Goal: Task Accomplishment & Management: Complete application form

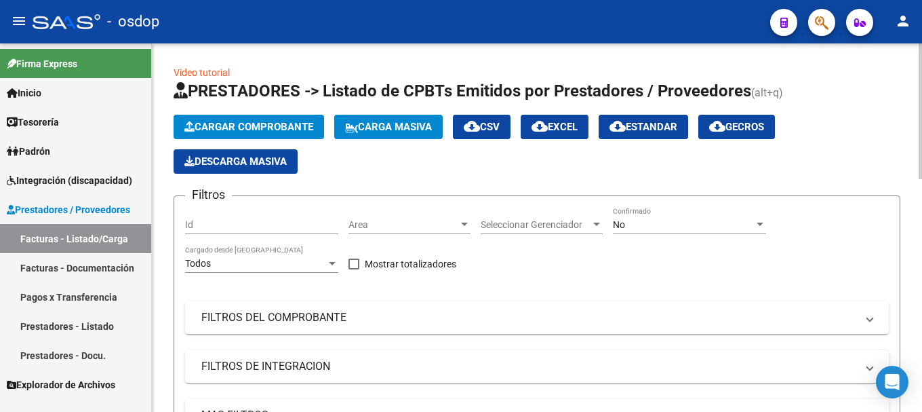
click at [229, 136] on button "Cargar Comprobante" at bounding box center [249, 127] width 151 height 24
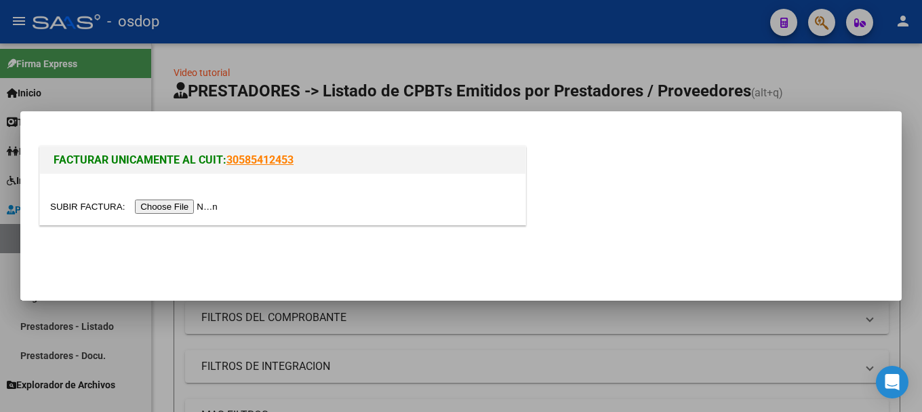
click at [157, 212] on input "file" at bounding box center [136, 206] width 172 height 14
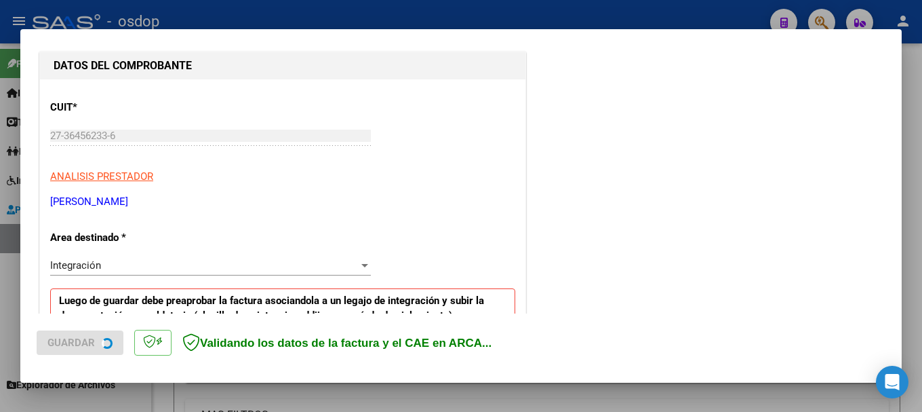
scroll to position [338, 0]
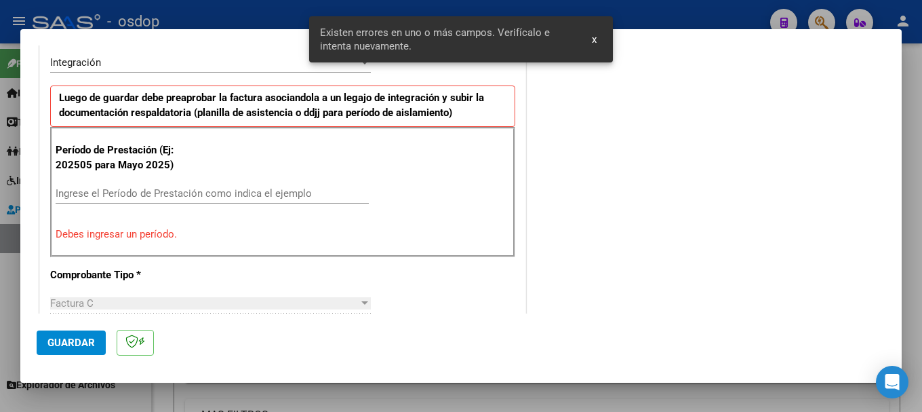
click at [118, 189] on input "Ingrese el Período de Prestación como indica el ejemplo" at bounding box center [212, 193] width 313 height 12
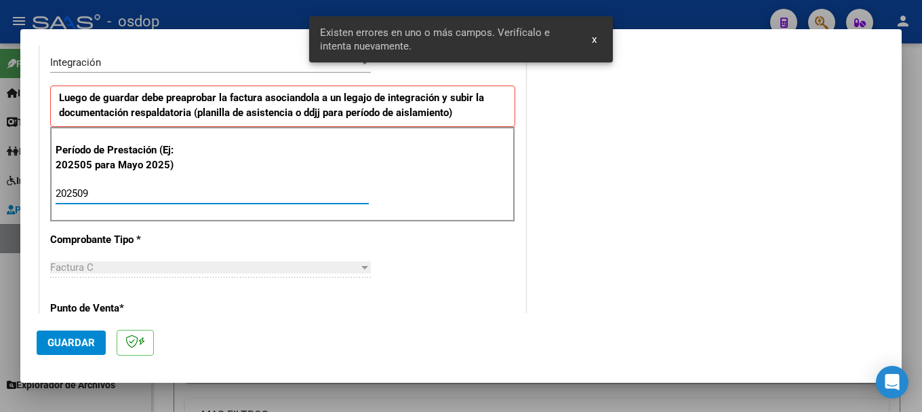
type input "202509"
click at [88, 336] on span "Guardar" at bounding box center [70, 342] width 47 height 12
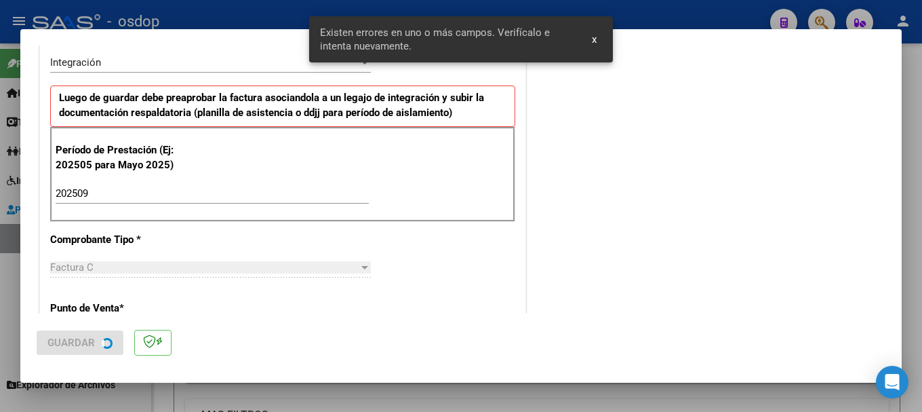
scroll to position [0, 0]
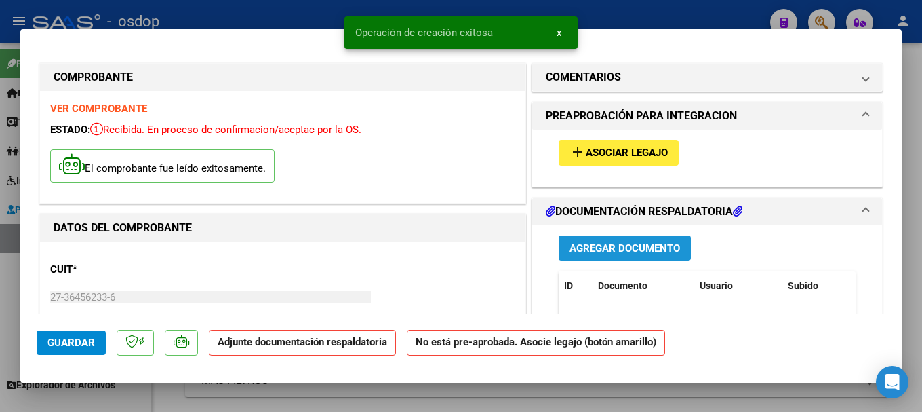
click at [605, 250] on span "Agregar Documento" at bounding box center [624, 248] width 111 height 12
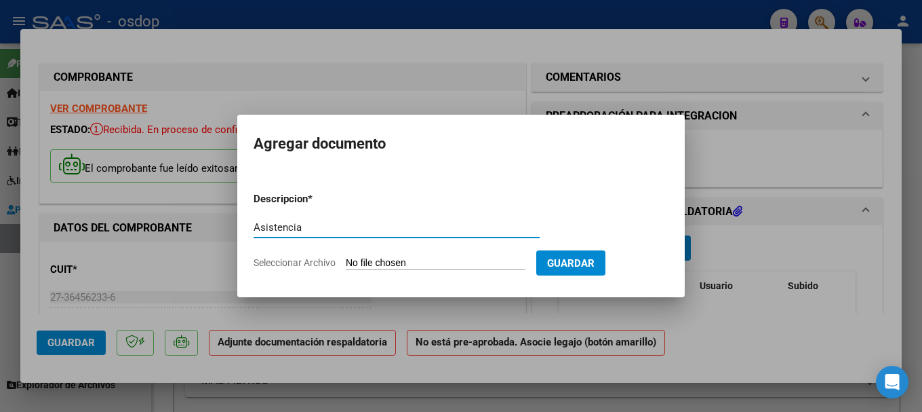
type input "Asistencia"
click at [407, 260] on input "Seleccionar Archivo" at bounding box center [436, 263] width 180 height 13
type input "C:\fakepath\[PERSON_NAME] ASISTENCIA AGOSTO MAI .pdf"
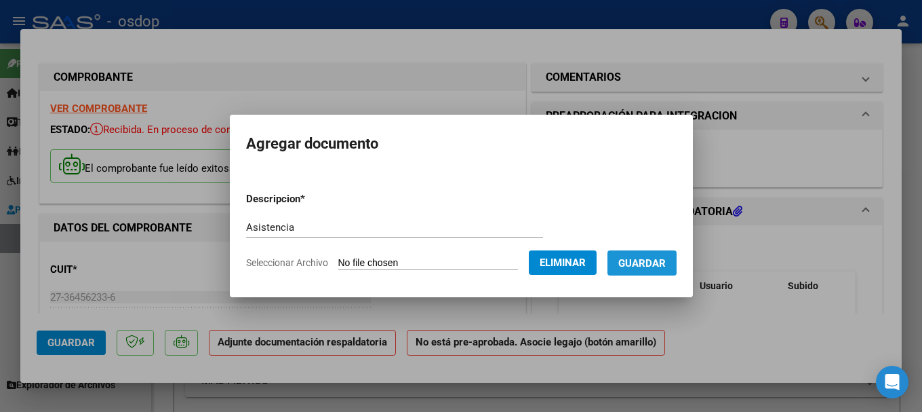
click at [646, 264] on span "Guardar" at bounding box center [641, 263] width 47 height 12
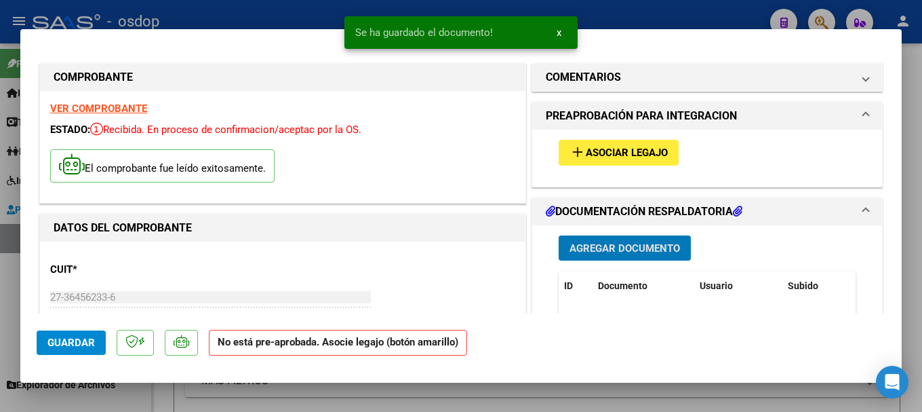
click at [599, 153] on span "Asociar Legajo" at bounding box center [627, 153] width 82 height 12
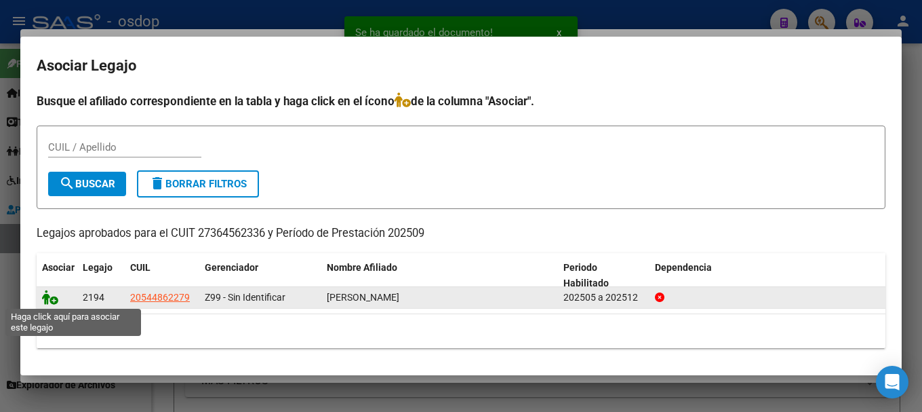
click at [47, 298] on icon at bounding box center [50, 296] width 16 height 15
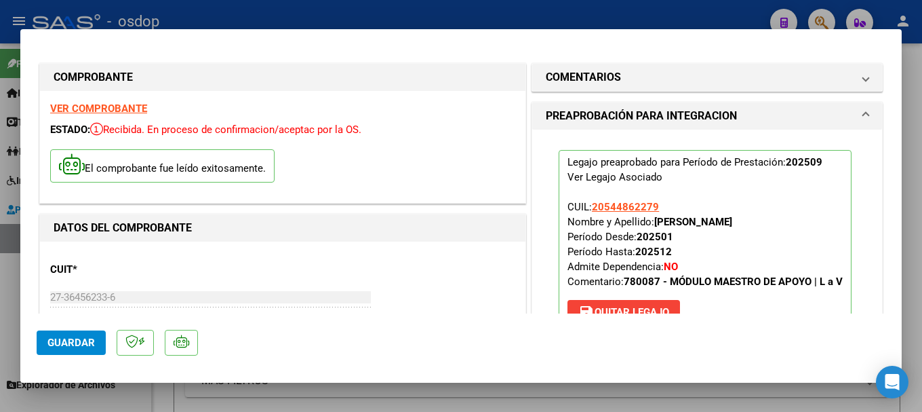
click at [84, 346] on span "Guardar" at bounding box center [70, 342] width 47 height 12
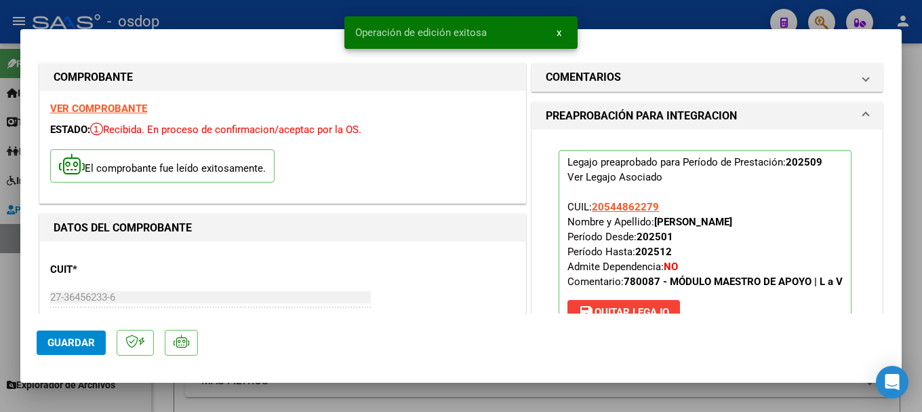
click at [229, 12] on div at bounding box center [461, 206] width 922 height 412
type input "$ 0,00"
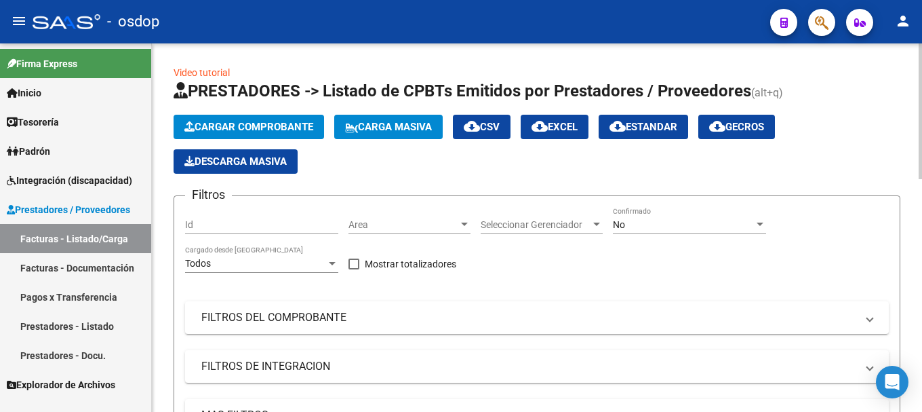
click at [274, 124] on span "Cargar Comprobante" at bounding box center [248, 127] width 129 height 12
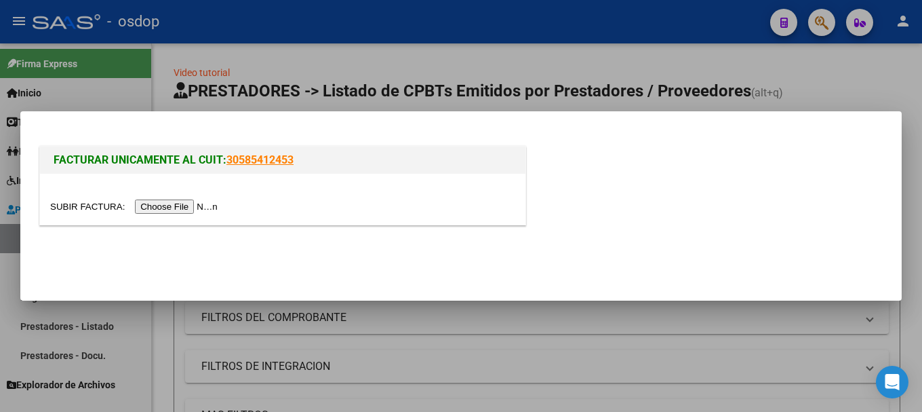
click at [186, 197] on div at bounding box center [282, 199] width 485 height 51
click at [188, 201] on input "file" at bounding box center [136, 206] width 172 height 14
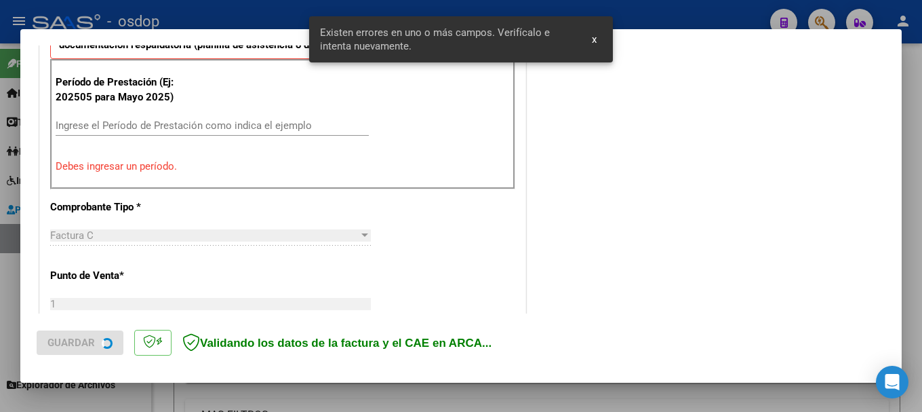
scroll to position [474, 0]
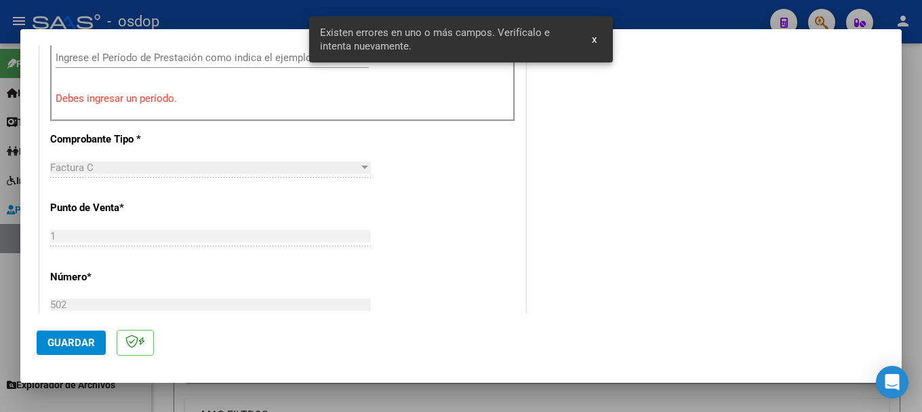
click at [143, 58] on input "Ingrese el Período de Prestación como indica el ejemplo" at bounding box center [212, 58] width 313 height 12
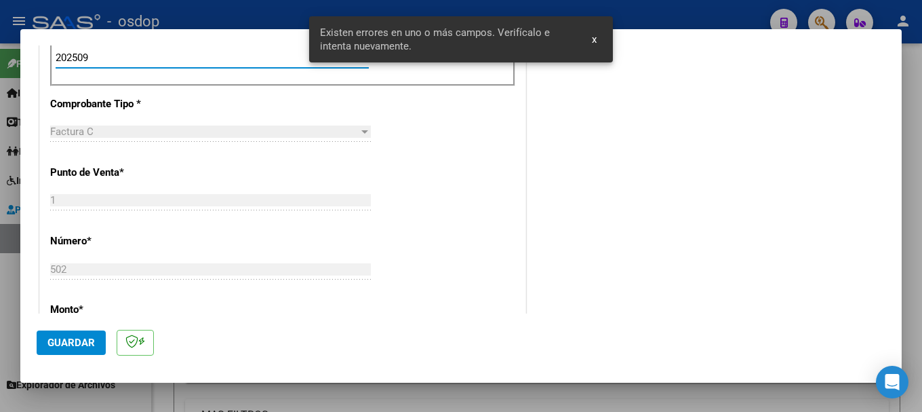
type input "202509"
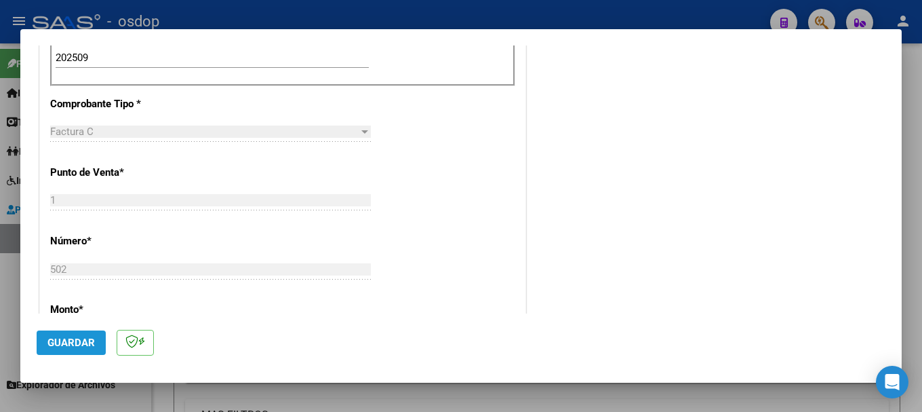
drag, startPoint x: 62, startPoint y: 337, endPoint x: 69, endPoint y: 336, distance: 7.6
click at [62, 336] on span "Guardar" at bounding box center [70, 342] width 47 height 12
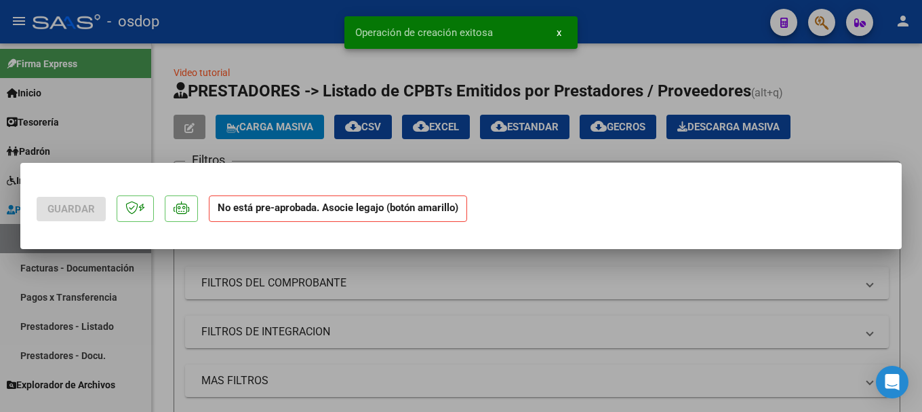
scroll to position [0, 0]
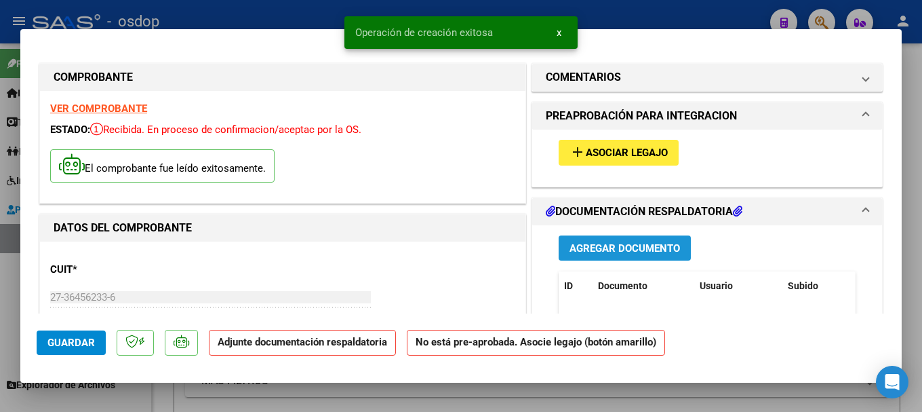
click at [595, 243] on span "Agregar Documento" at bounding box center [624, 248] width 111 height 12
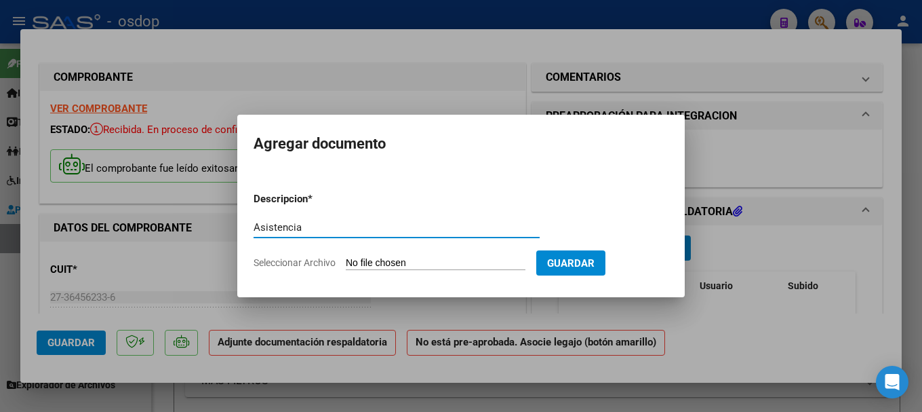
type input "Asistencia"
click at [399, 260] on input "Seleccionar Archivo" at bounding box center [436, 263] width 180 height 13
type input "C:\fakepath\[PERSON_NAME] ASISTENCIA SEP MAI .pdf"
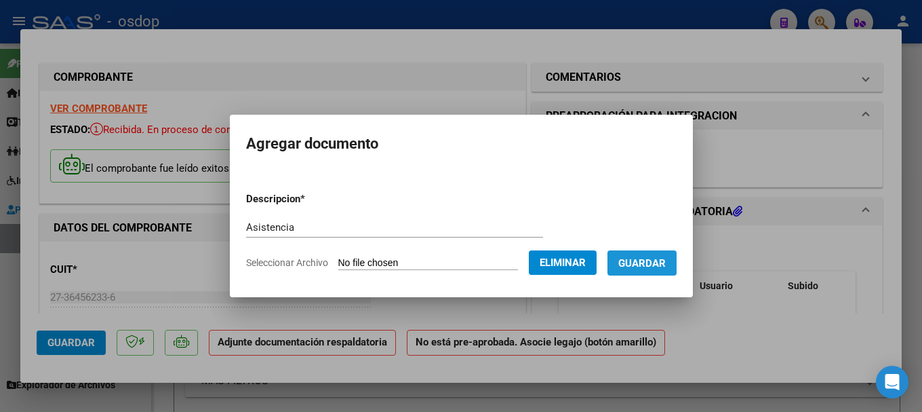
click at [653, 266] on span "Guardar" at bounding box center [641, 263] width 47 height 12
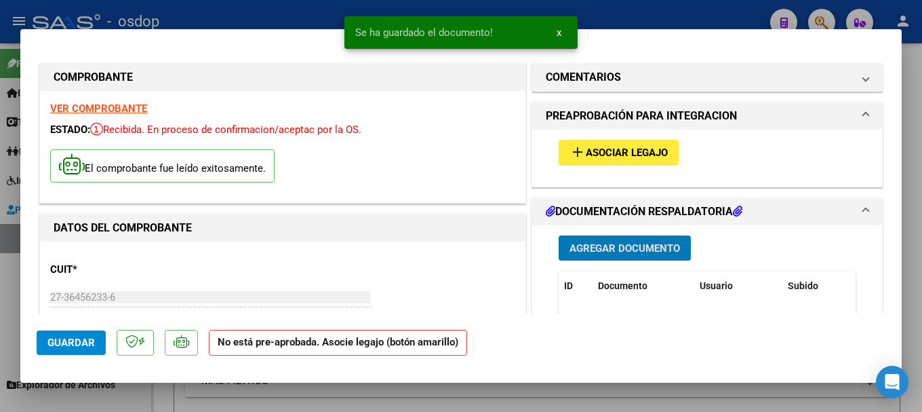
click at [590, 151] on span "Asociar Legajo" at bounding box center [627, 153] width 82 height 12
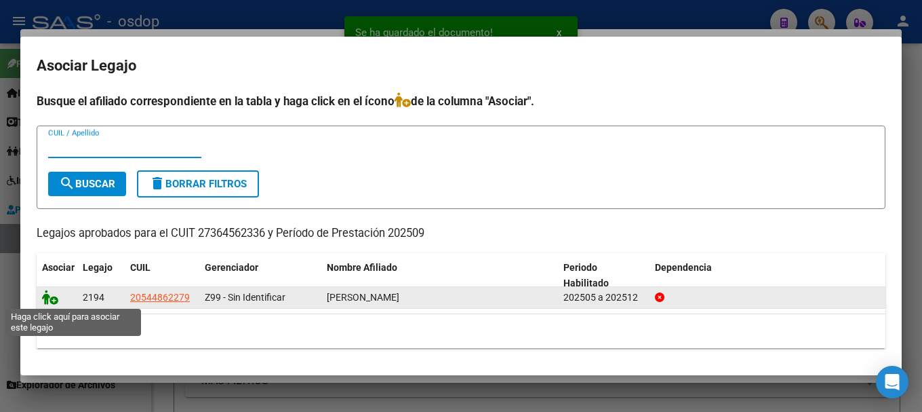
click at [50, 296] on icon at bounding box center [50, 296] width 16 height 15
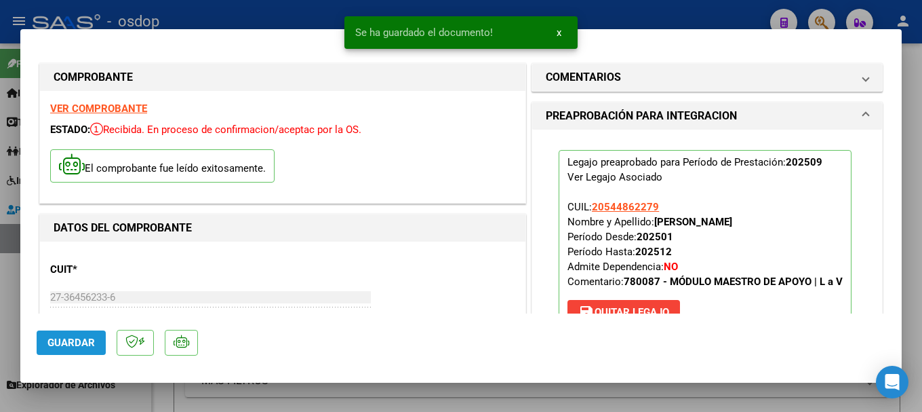
click at [68, 338] on span "Guardar" at bounding box center [70, 342] width 47 height 12
click at [212, 18] on div at bounding box center [461, 206] width 922 height 412
type input "$ 0,00"
